Goal: Task Accomplishment & Management: Manage account settings

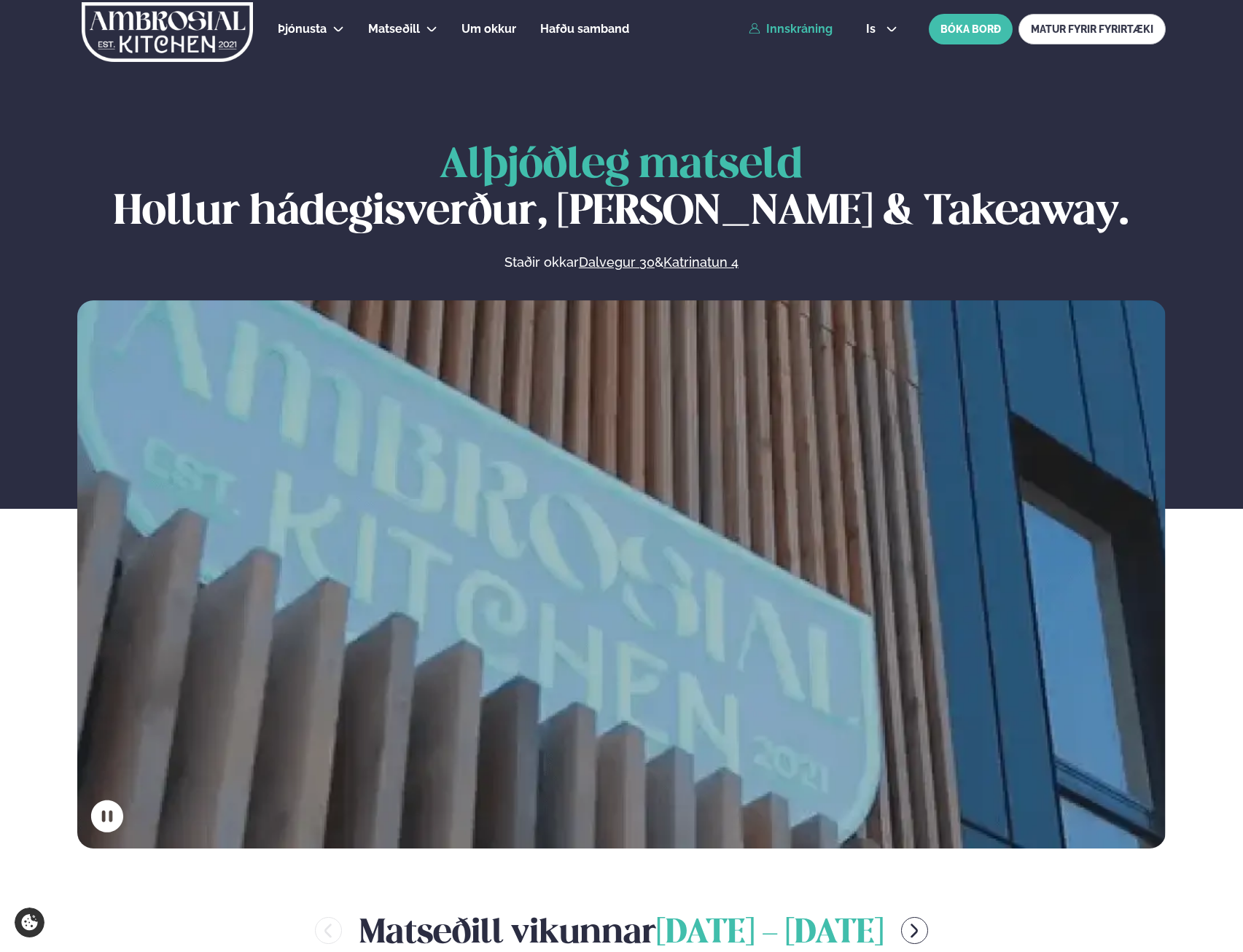
click at [800, 26] on link "Innskráning" at bounding box center [790, 29] width 83 height 14
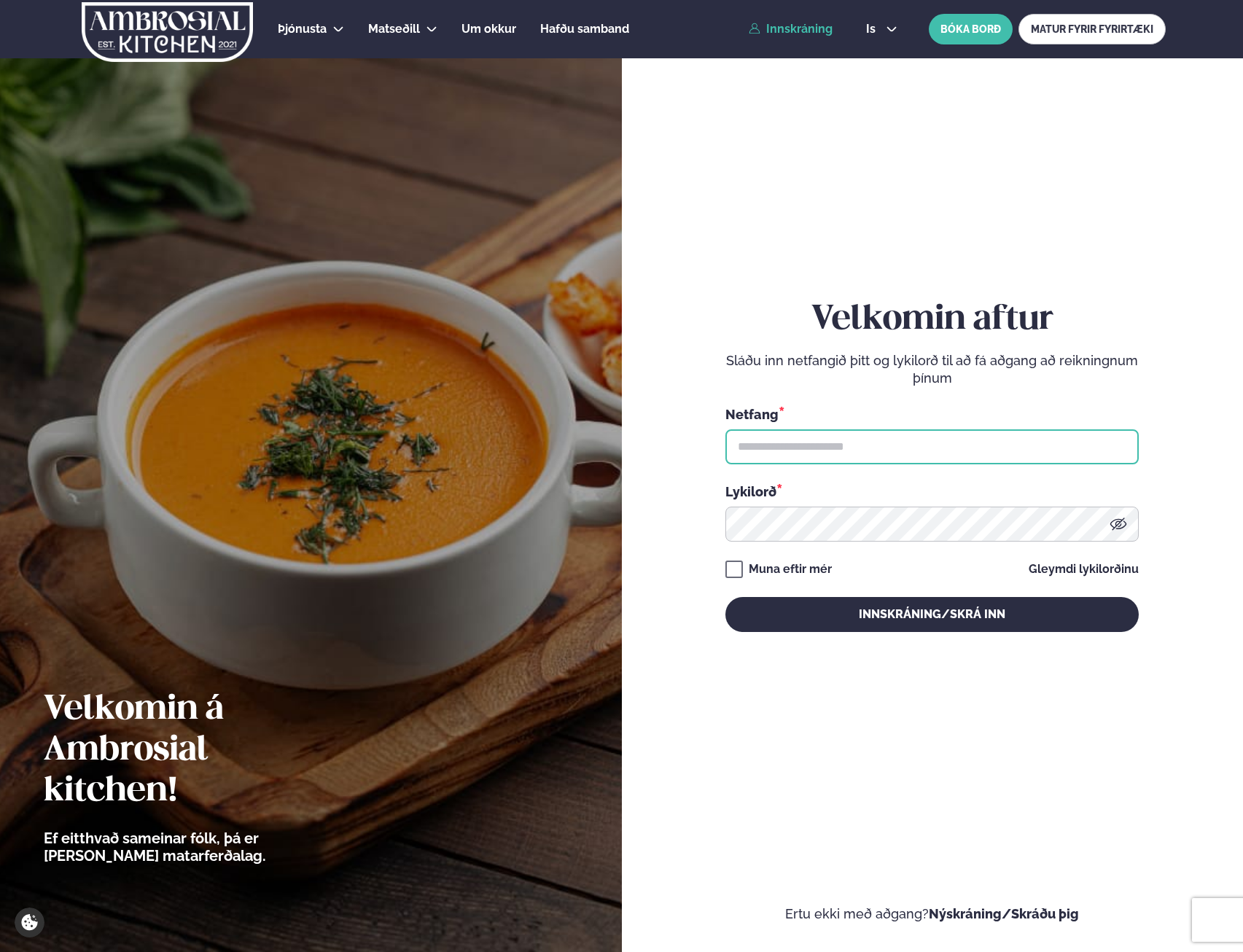
type input "**********"
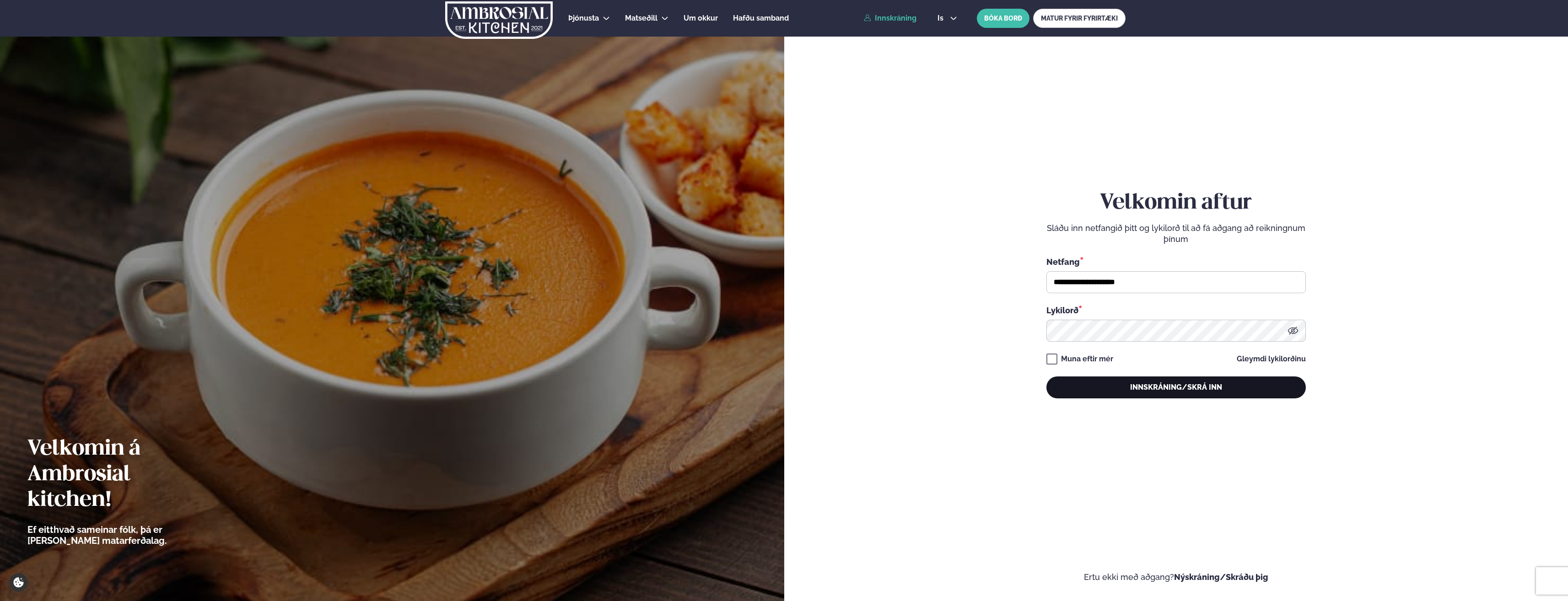
click at [780, 386] on button "Innskráning/Skrá inn" at bounding box center [1176, 387] width 259 height 22
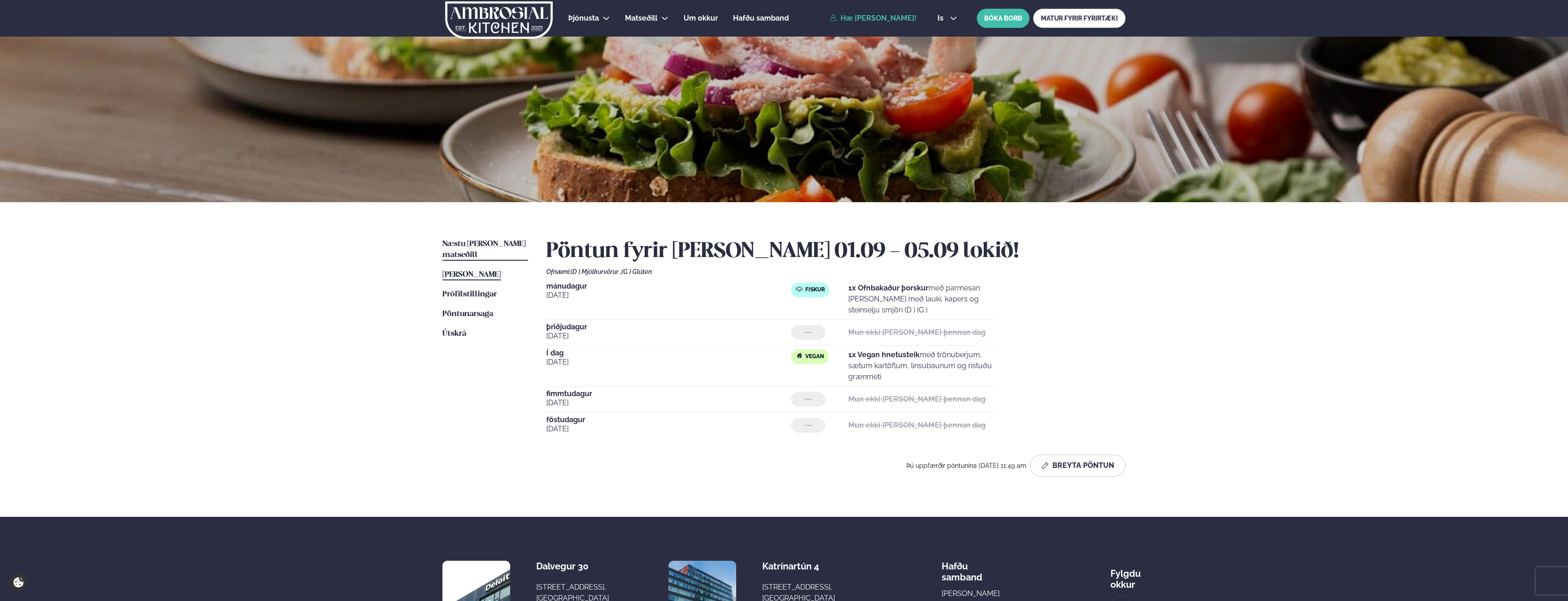
click at [497, 248] on link "Næstu [PERSON_NAME] matseðill Næsta vika" at bounding box center [485, 249] width 86 height 22
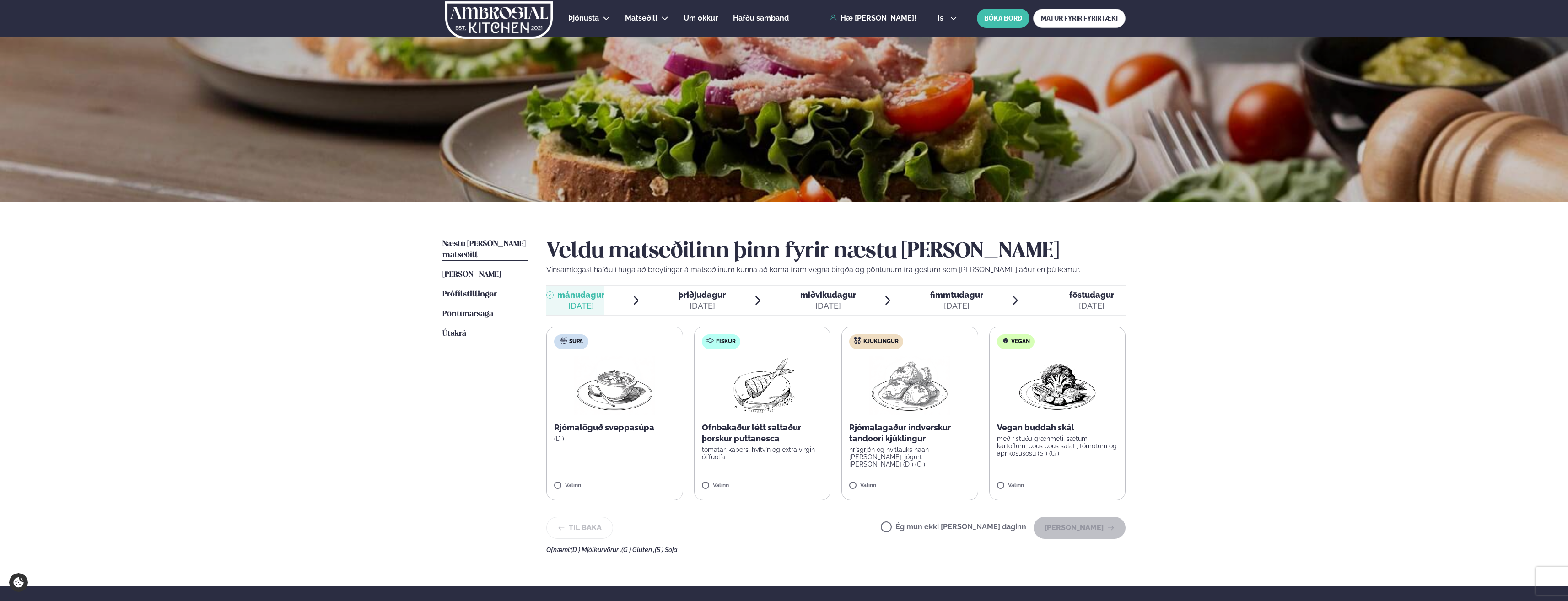
click at [780, 518] on div "Ég mun ekki [PERSON_NAME] daginn [PERSON_NAME]" at bounding box center [1003, 527] width 245 height 22
click at [780, 530] on label "Ég mun ekki [PERSON_NAME] daginn" at bounding box center [953, 528] width 145 height 10
click at [780, 524] on button "[PERSON_NAME]" at bounding box center [1079, 527] width 92 height 22
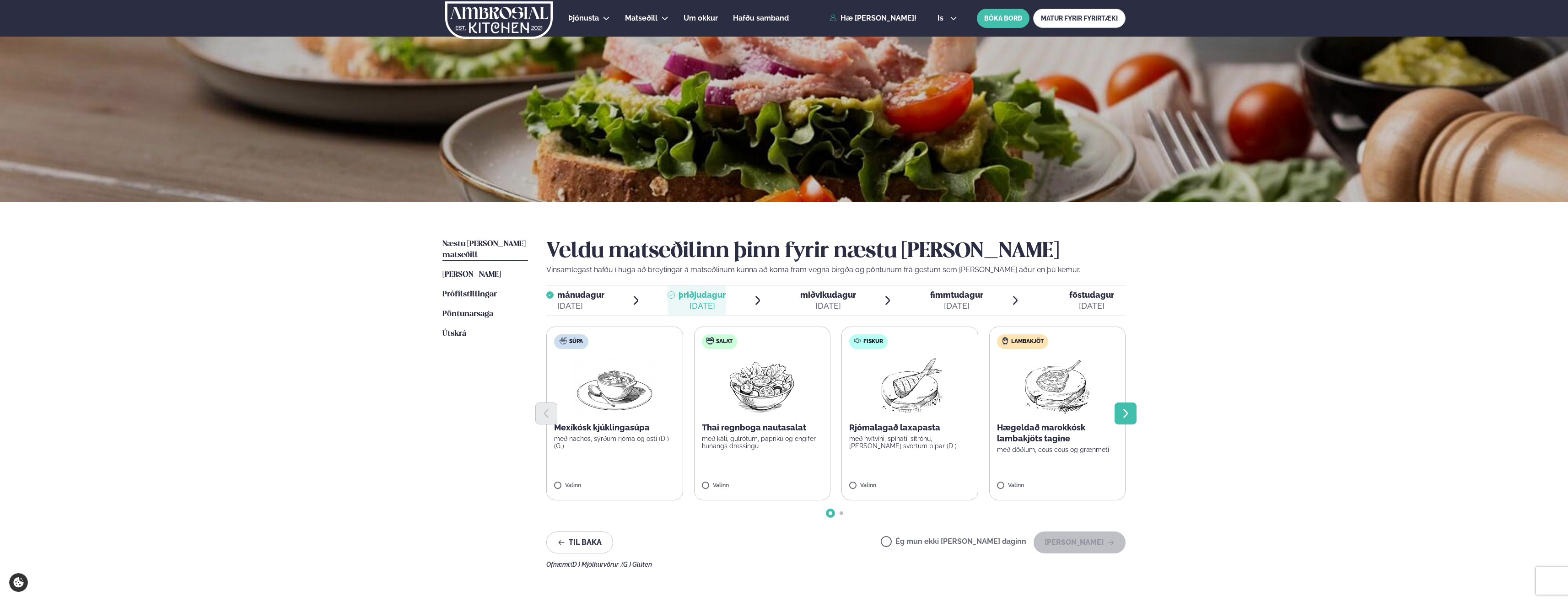
click at [780, 411] on icon "Next slide" at bounding box center [1125, 413] width 11 height 11
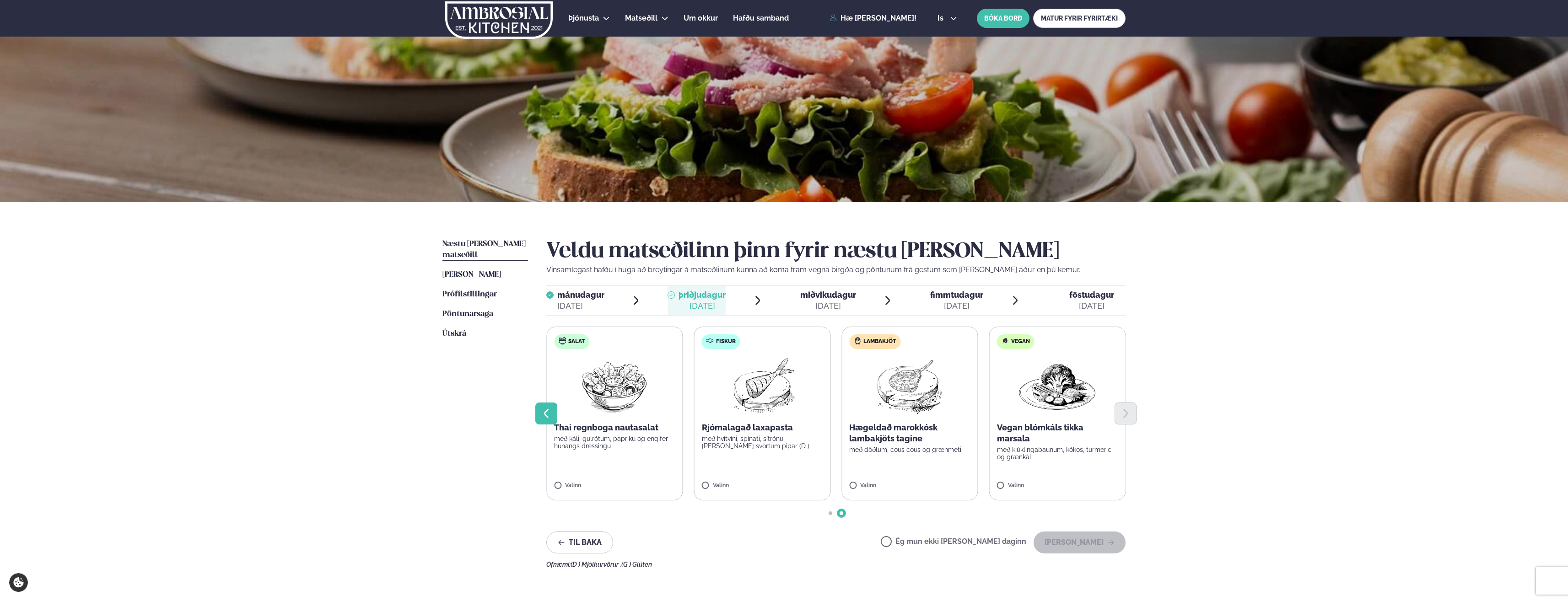
click at [549, 410] on icon "Previous slide" at bounding box center [546, 413] width 11 height 11
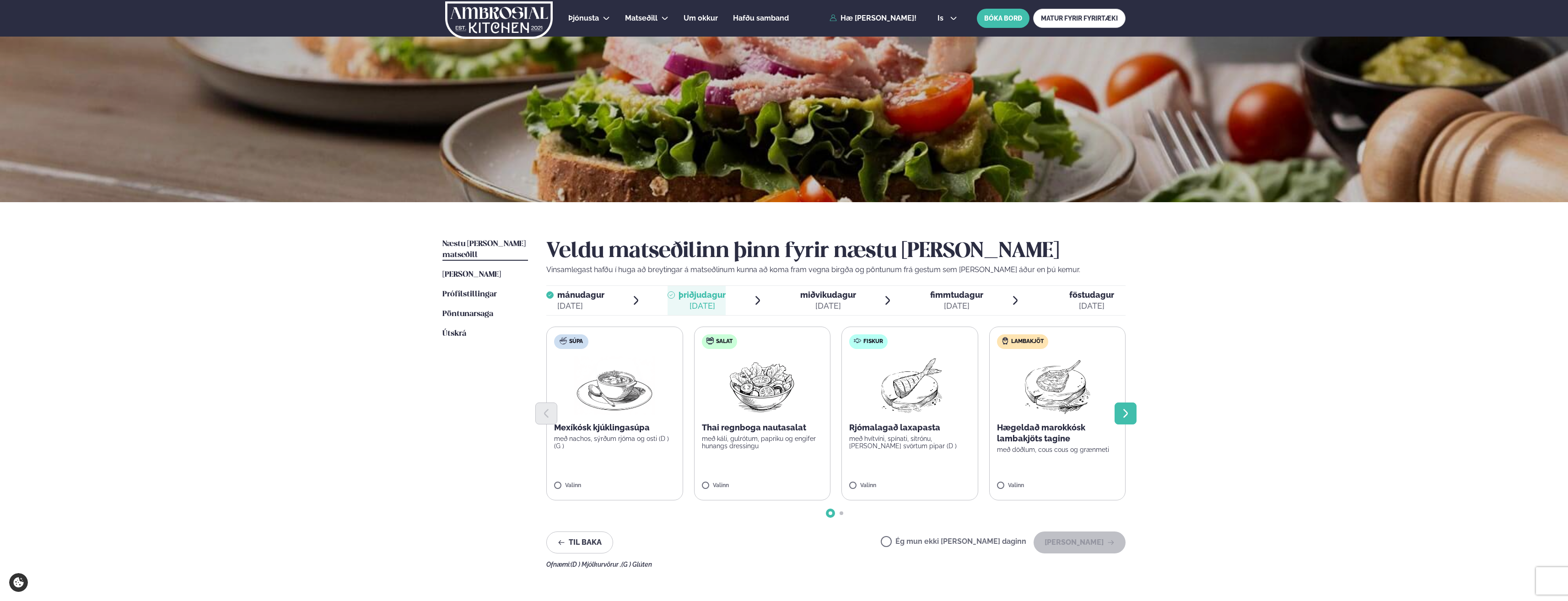
click at [780, 408] on icon "Next slide" at bounding box center [1125, 413] width 11 height 11
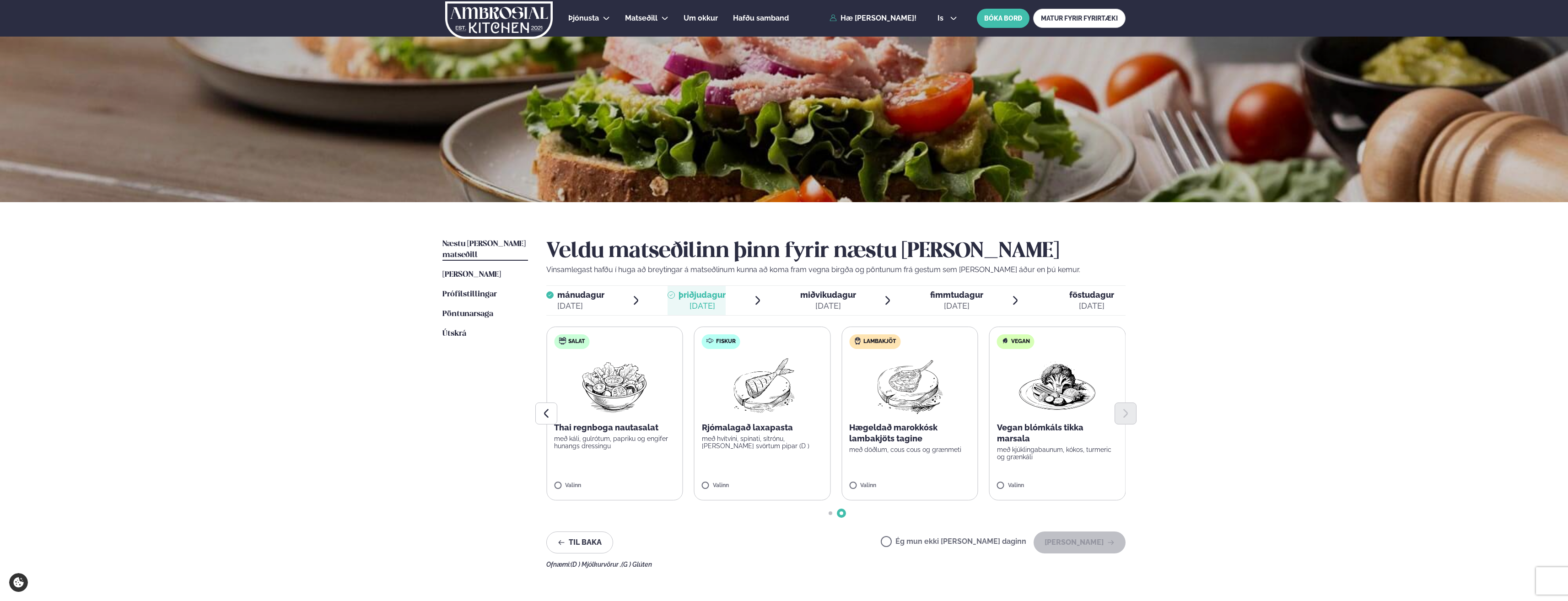
click at [780, 485] on div "Valinn" at bounding box center [1057, 486] width 121 height 8
click at [780, 526] on div "Veldu matseðilinn þinn fyrir næstu [PERSON_NAME] Vinsamlegast hafðu í huga að b…" at bounding box center [836, 403] width 579 height 329
click at [780, 554] on div "Veldu matseðilinn þinn fyrir næstu [PERSON_NAME] Vinsamlegast hafðu í huga að b…" at bounding box center [836, 403] width 579 height 329
click at [780, 549] on button "[PERSON_NAME]" at bounding box center [1079, 542] width 92 height 22
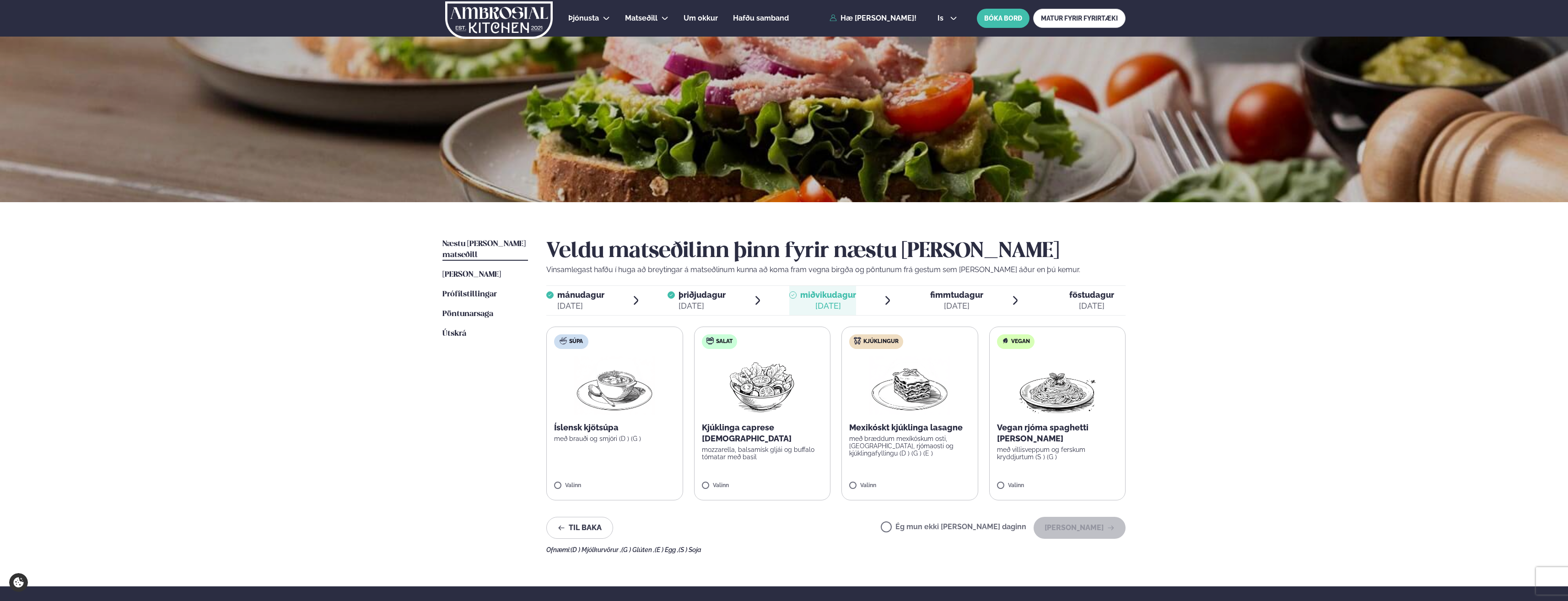
click at [780, 525] on label "Ég mun ekki [PERSON_NAME] daginn" at bounding box center [953, 528] width 145 height 10
click at [780, 527] on button "[PERSON_NAME]" at bounding box center [1079, 527] width 92 height 22
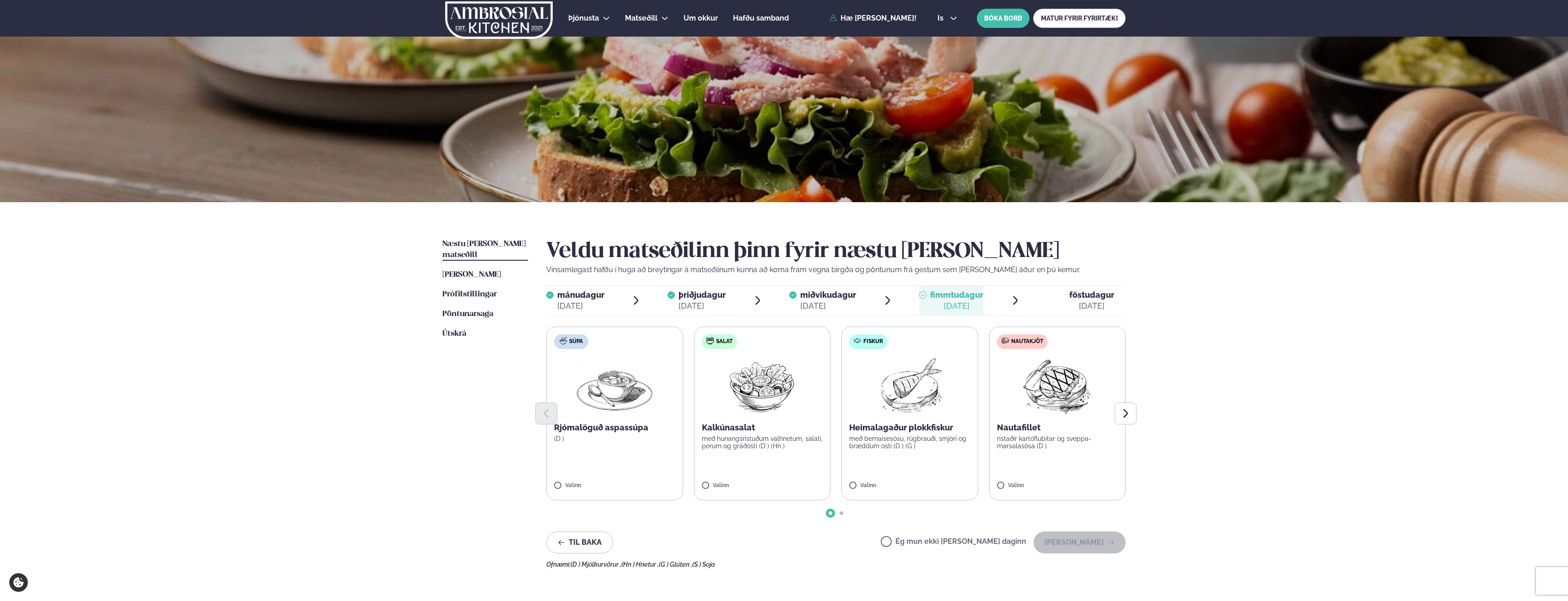
click at [780, 491] on div "Valinn" at bounding box center [909, 487] width 121 height 10
click at [780, 544] on button "[PERSON_NAME]" at bounding box center [1079, 542] width 92 height 22
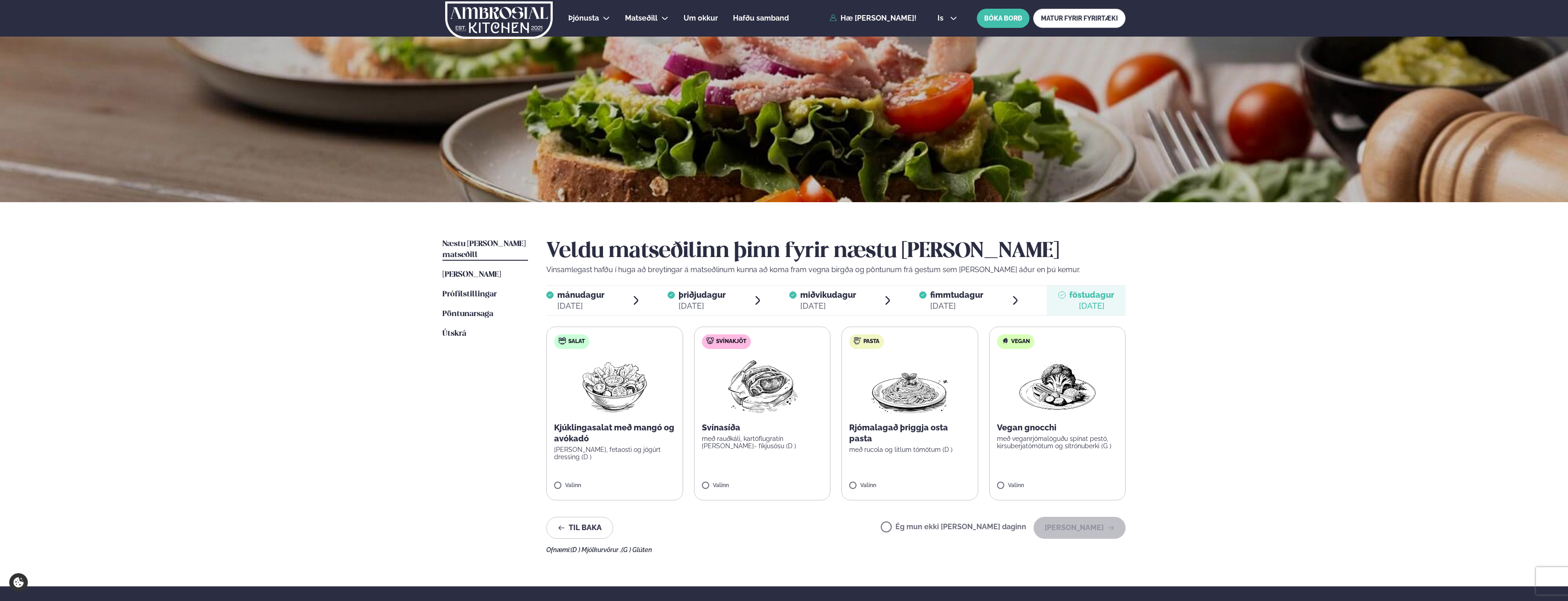
click at [780, 526] on label "Ég mun ekki [PERSON_NAME] daginn" at bounding box center [953, 528] width 145 height 10
click at [780, 533] on button "[PERSON_NAME]" at bounding box center [1079, 527] width 92 height 22
